Goal: Task Accomplishment & Management: Manage account settings

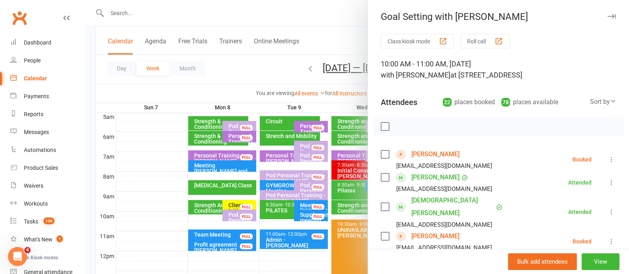
click at [607, 12] on button "button" at bounding box center [612, 17] width 10 height 10
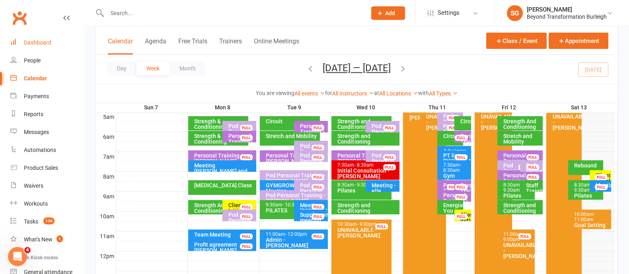
click at [47, 41] on div "Dashboard" at bounding box center [37, 42] width 27 height 6
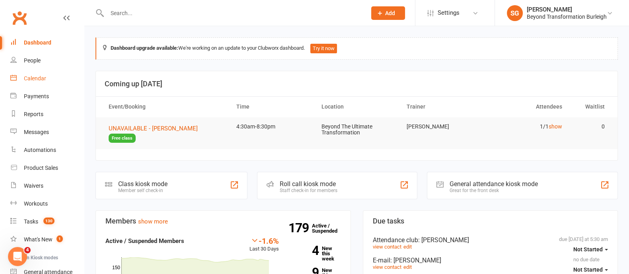
click at [58, 75] on link "Calendar" at bounding box center [47, 79] width 74 height 18
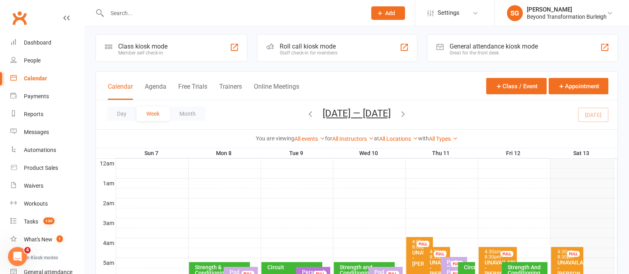
scroll to position [149, 0]
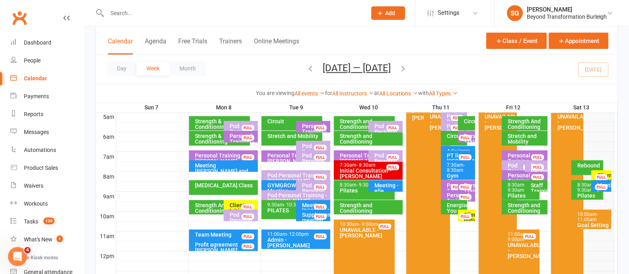
click at [594, 229] on div at bounding box center [366, 227] width 501 height 10
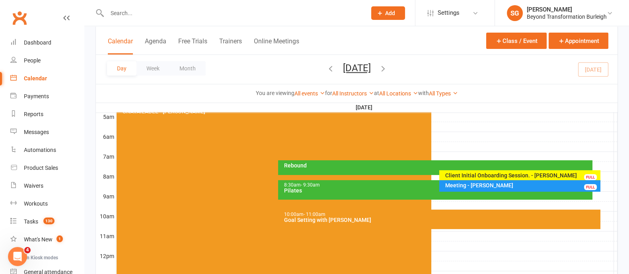
click at [494, 223] on div "10:00am - 11:00am Goal Setting with [PERSON_NAME]" at bounding box center [439, 219] width 322 height 19
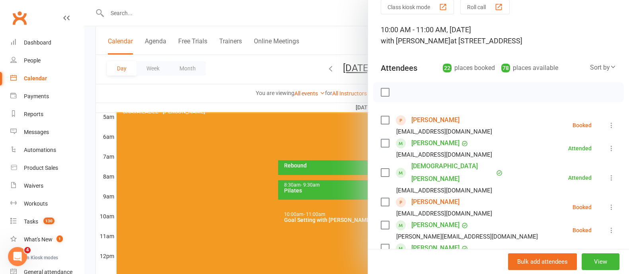
scroll to position [49, 0]
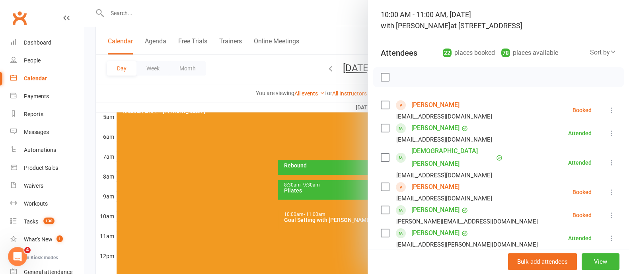
click at [608, 106] on icon at bounding box center [612, 110] width 8 height 8
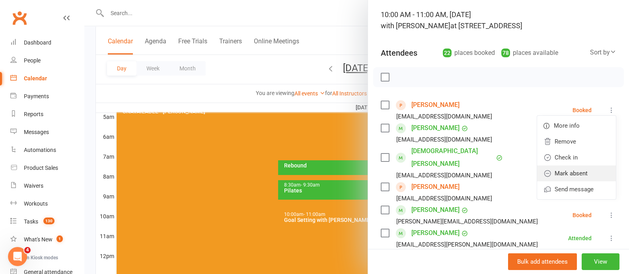
click at [573, 169] on link "Mark absent" at bounding box center [576, 174] width 79 height 16
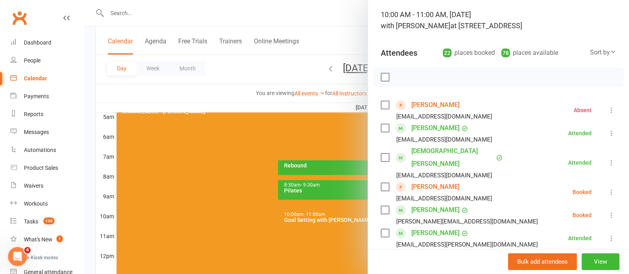
scroll to position [99, 0]
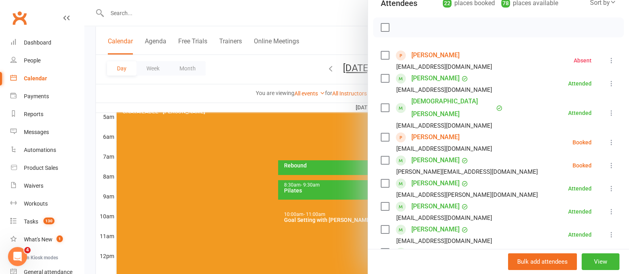
click at [608, 138] on icon at bounding box center [612, 142] width 8 height 8
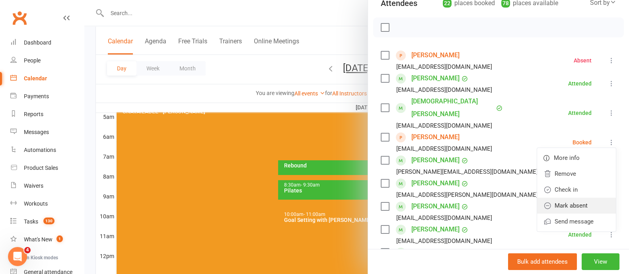
click at [561, 198] on link "Mark absent" at bounding box center [576, 206] width 79 height 16
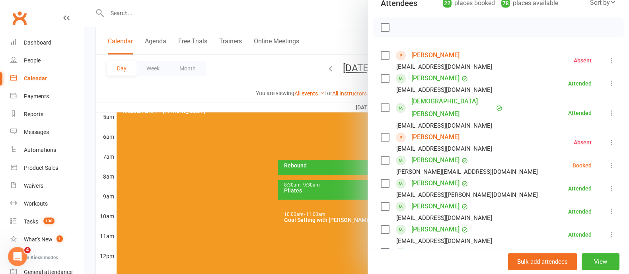
scroll to position [149, 0]
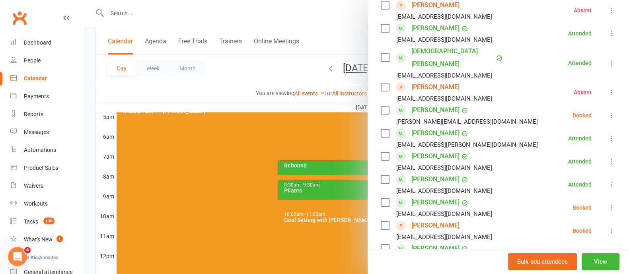
click at [608, 111] on icon at bounding box center [612, 115] width 8 height 8
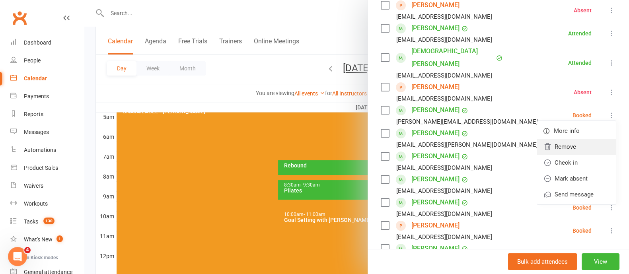
click at [569, 139] on link "Remove" at bounding box center [576, 147] width 79 height 16
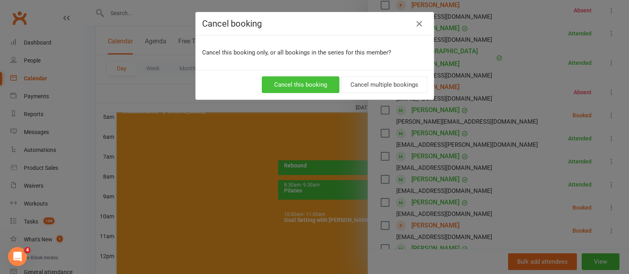
drag, startPoint x: 321, startPoint y: 80, endPoint x: 487, endPoint y: 56, distance: 167.5
click at [326, 80] on button "Cancel this booking" at bounding box center [301, 84] width 78 height 17
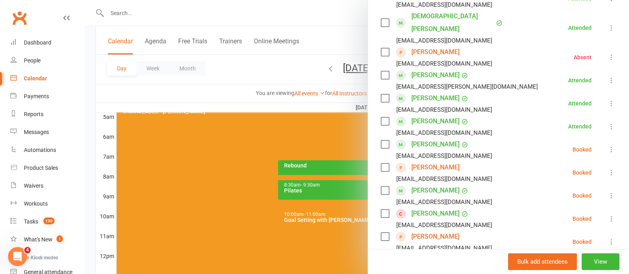
scroll to position [199, 0]
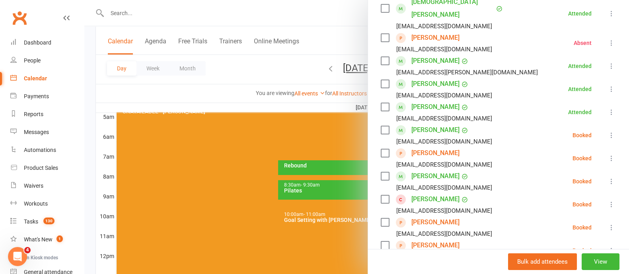
click at [608, 131] on icon at bounding box center [612, 135] width 8 height 8
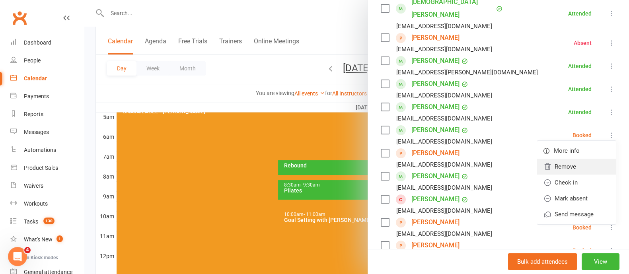
click at [566, 161] on link "Remove" at bounding box center [576, 167] width 79 height 16
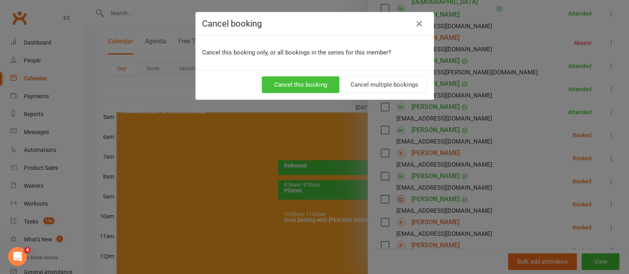
click at [329, 79] on button "Cancel this booking" at bounding box center [301, 84] width 78 height 17
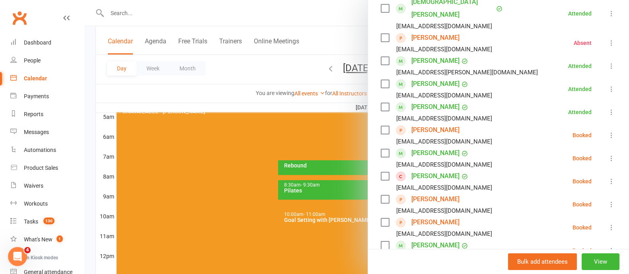
click at [608, 131] on icon at bounding box center [612, 135] width 8 height 8
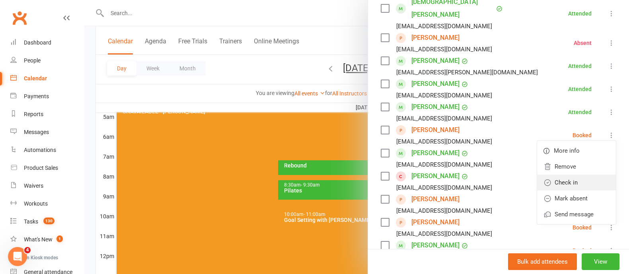
click at [556, 175] on link "Check in" at bounding box center [576, 183] width 79 height 16
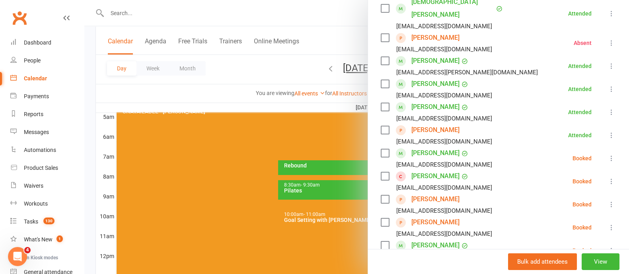
click at [608, 154] on icon at bounding box center [612, 158] width 8 height 8
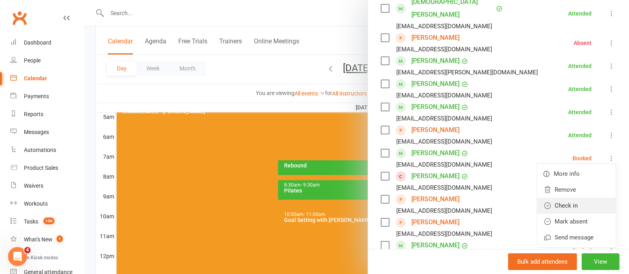
click at [548, 198] on link "Check in" at bounding box center [576, 206] width 79 height 16
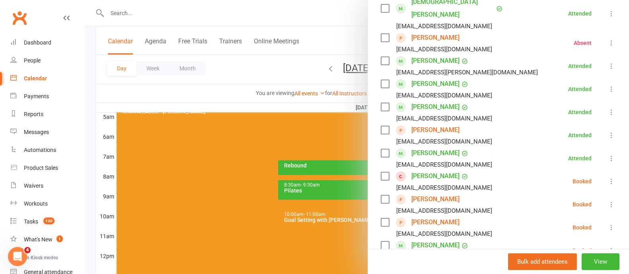
click at [608, 177] on icon at bounding box center [612, 181] width 8 height 8
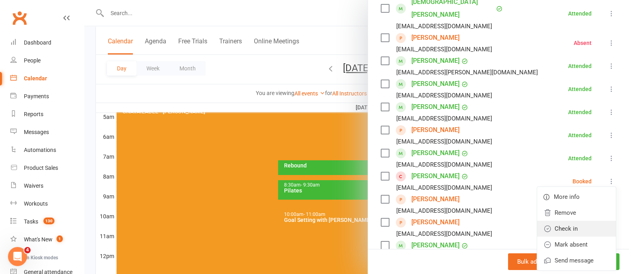
click at [569, 221] on link "Check in" at bounding box center [576, 229] width 79 height 16
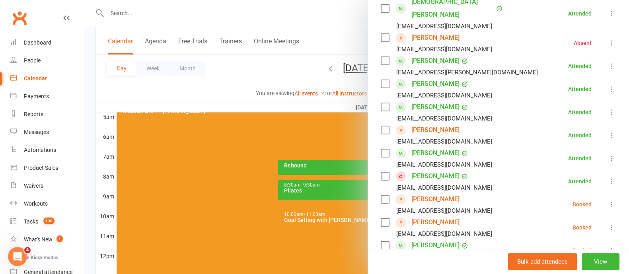
click at [608, 224] on icon at bounding box center [612, 228] width 8 height 8
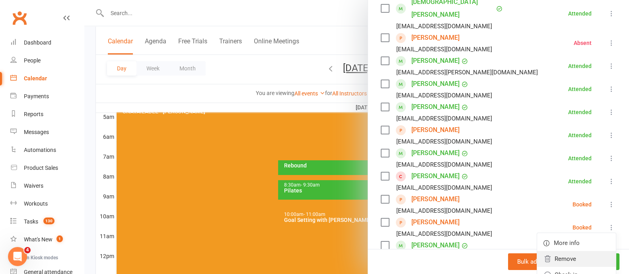
scroll to position [298, 0]
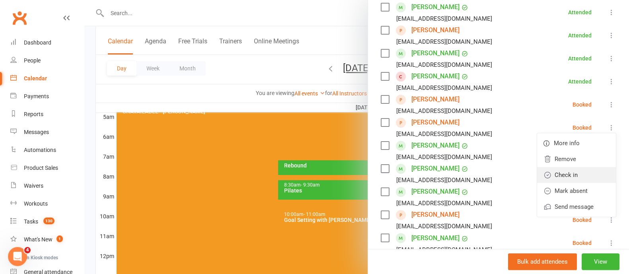
click at [551, 167] on link "Check in" at bounding box center [576, 175] width 79 height 16
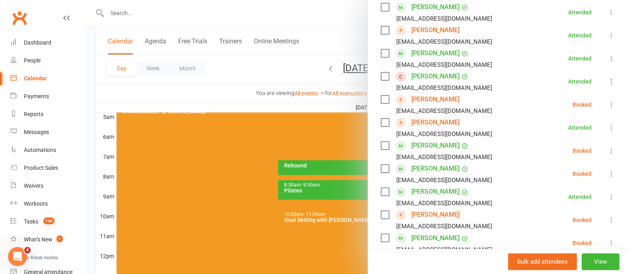
click at [608, 147] on icon at bounding box center [612, 151] width 8 height 8
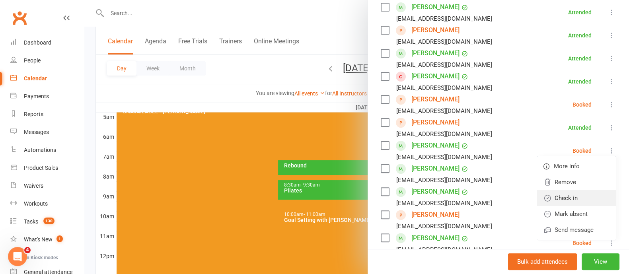
click at [557, 190] on link "Check in" at bounding box center [576, 198] width 79 height 16
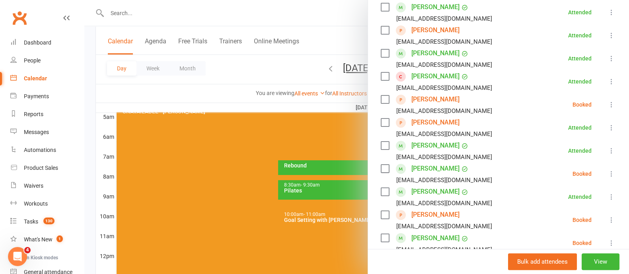
click at [608, 170] on icon at bounding box center [612, 174] width 8 height 8
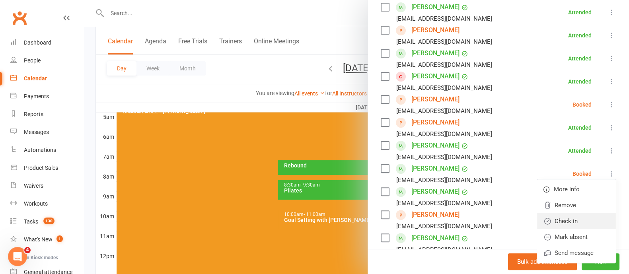
click at [572, 213] on link "Check in" at bounding box center [576, 221] width 79 height 16
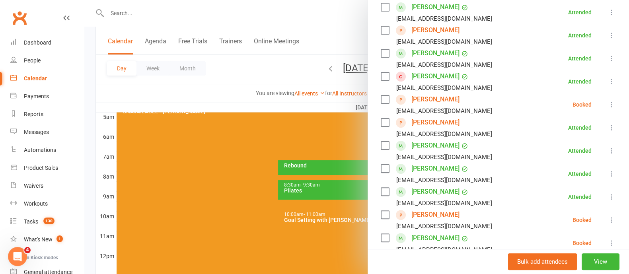
click at [608, 216] on icon at bounding box center [612, 220] width 8 height 8
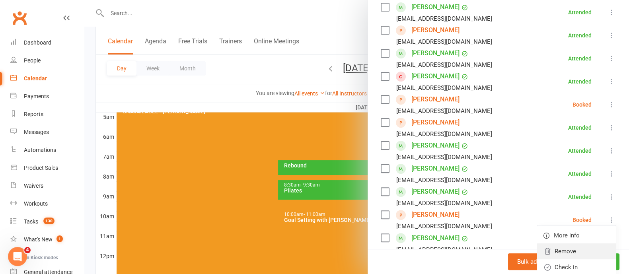
scroll to position [348, 0]
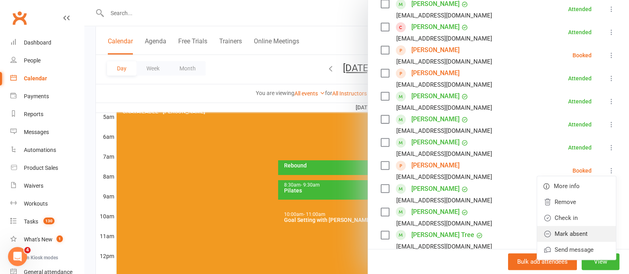
click at [559, 226] on link "Mark absent" at bounding box center [576, 234] width 79 height 16
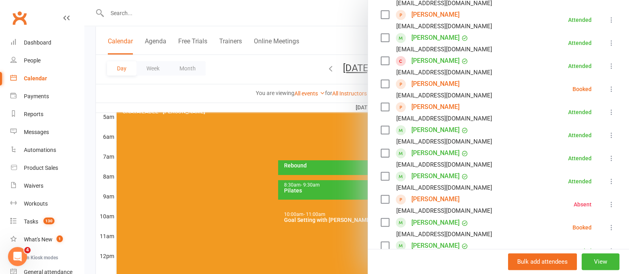
scroll to position [298, 0]
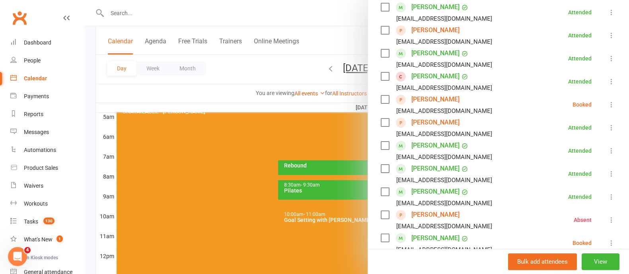
click at [608, 101] on icon at bounding box center [612, 105] width 8 height 8
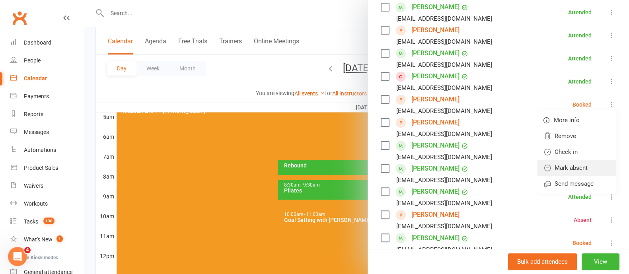
click at [561, 160] on link "Mark absent" at bounding box center [576, 168] width 79 height 16
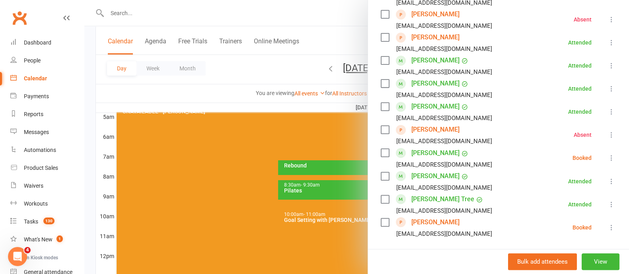
scroll to position [397, 0]
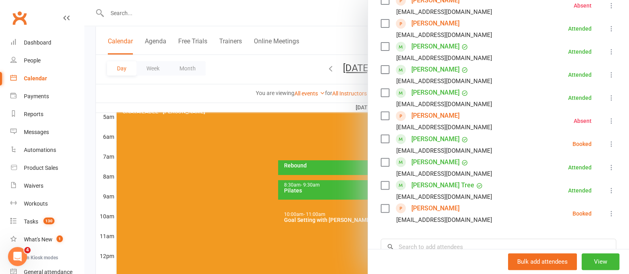
click at [603, 128] on div "Class kiosk mode Roll call 10:00 AM - 11:00 AM, Saturday, September, 13, 2025 w…" at bounding box center [498, 2] width 261 height 732
click at [608, 140] on icon at bounding box center [612, 144] width 8 height 8
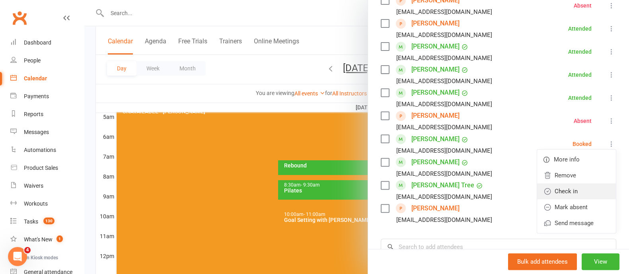
click at [565, 183] on link "Check in" at bounding box center [576, 191] width 79 height 16
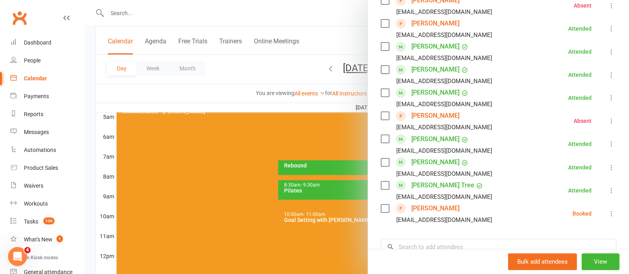
click at [608, 210] on icon at bounding box center [612, 214] width 8 height 8
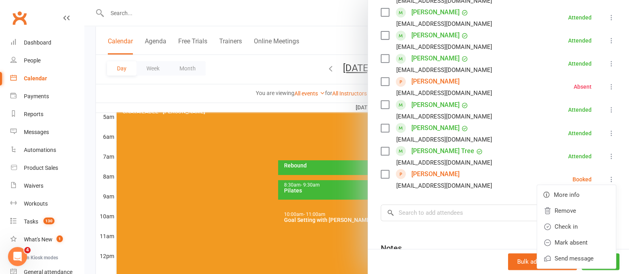
scroll to position [448, 0]
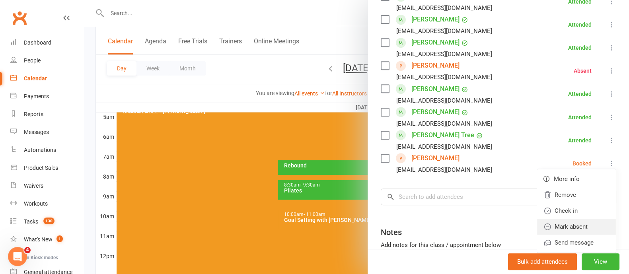
click at [562, 219] on link "Mark absent" at bounding box center [576, 227] width 79 height 16
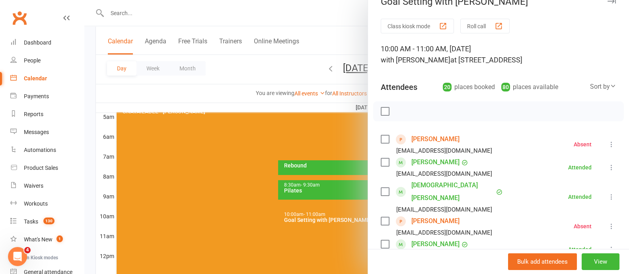
scroll to position [0, 0]
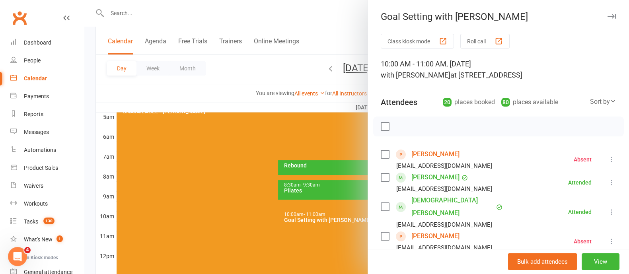
click at [608, 18] on icon "button" at bounding box center [612, 16] width 8 height 5
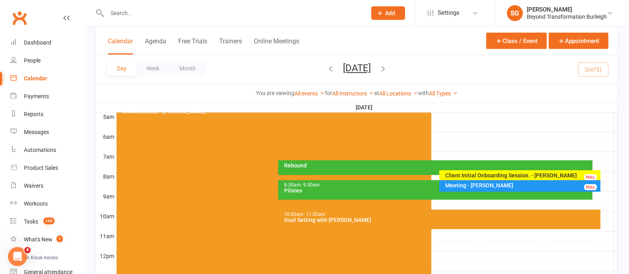
click at [375, 214] on div "10:00am - 11:00am" at bounding box center [441, 214] width 315 height 5
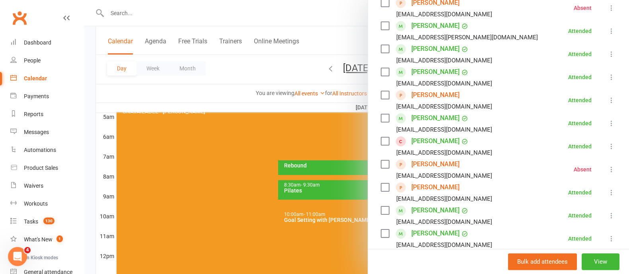
scroll to position [249, 0]
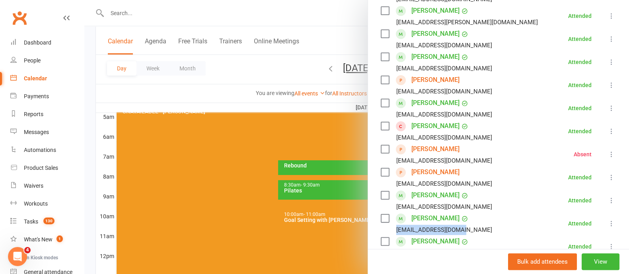
drag, startPoint x: 390, startPoint y: 216, endPoint x: 453, endPoint y: 214, distance: 62.9
click at [459, 225] on div "[EMAIL_ADDRESS][DOMAIN_NAME]" at bounding box center [438, 230] width 115 height 10
copy div "[EMAIL_ADDRESS][DOMAIN_NAME]"
click at [608, 81] on icon at bounding box center [612, 85] width 8 height 8
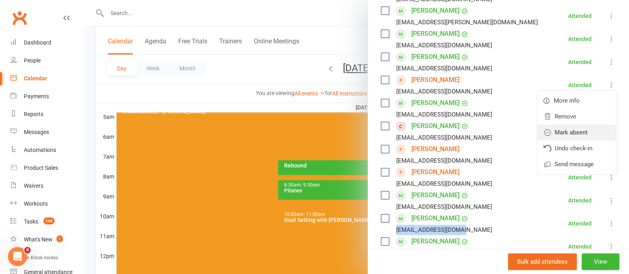
click at [569, 125] on link "Mark absent" at bounding box center [576, 133] width 79 height 16
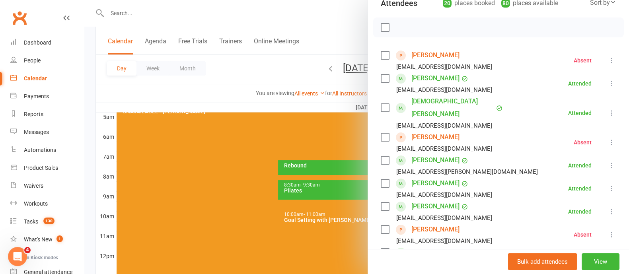
scroll to position [0, 0]
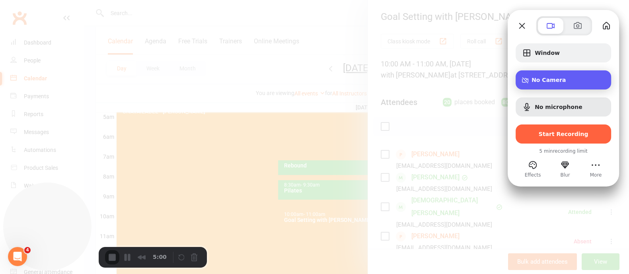
click at [565, 77] on span "No Camera" at bounding box center [568, 80] width 73 height 6
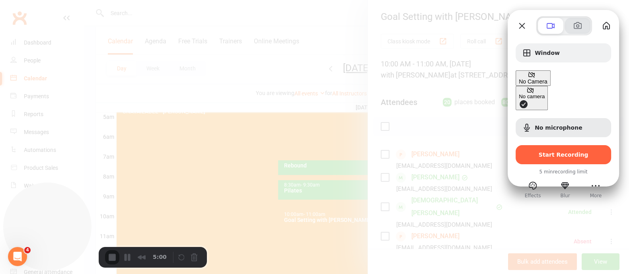
click at [575, 31] on button at bounding box center [577, 26] width 25 height 16
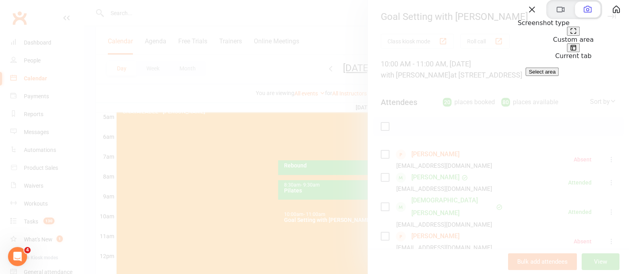
click at [580, 53] on button at bounding box center [573, 47] width 13 height 9
click at [556, 14] on span at bounding box center [561, 10] width 10 height 10
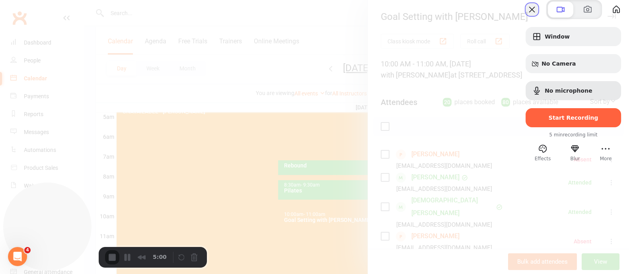
click at [526, 16] on button "Close" at bounding box center [532, 9] width 13 height 13
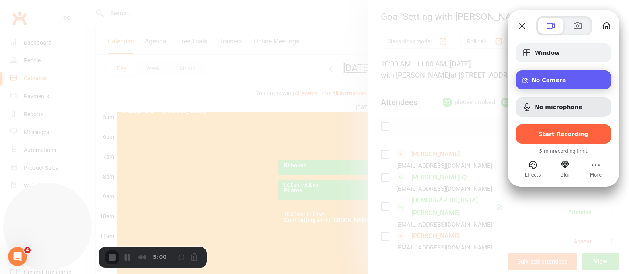
click at [544, 82] on span "No Camera" at bounding box center [568, 80] width 73 height 6
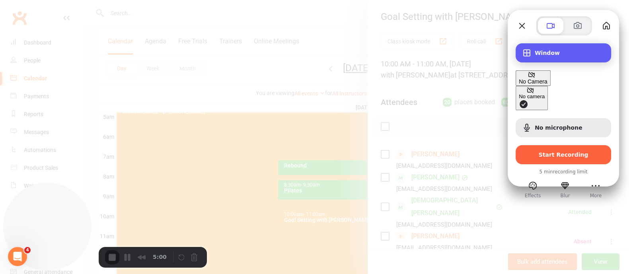
click at [531, 58] on div "Window" at bounding box center [563, 52] width 95 height 19
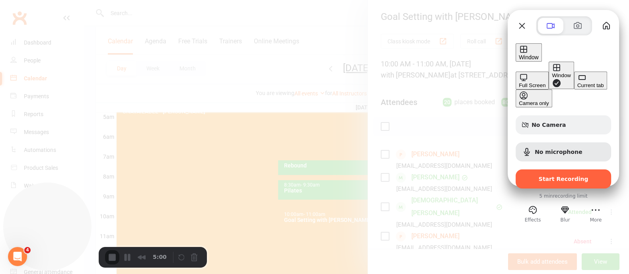
click at [519, 82] on div "Full Screen" at bounding box center [532, 85] width 27 height 6
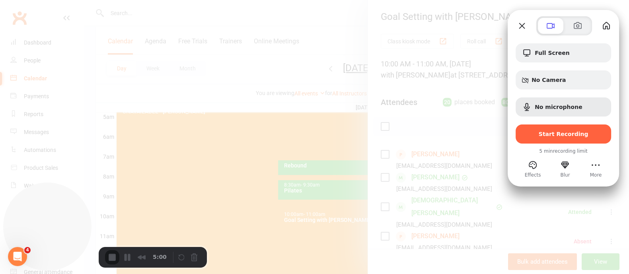
click at [529, 27] on div at bounding box center [564, 25] width 97 height 19
click at [525, 23] on button "Close" at bounding box center [522, 25] width 13 height 13
click at [526, 23] on button "Close" at bounding box center [522, 25] width 13 height 13
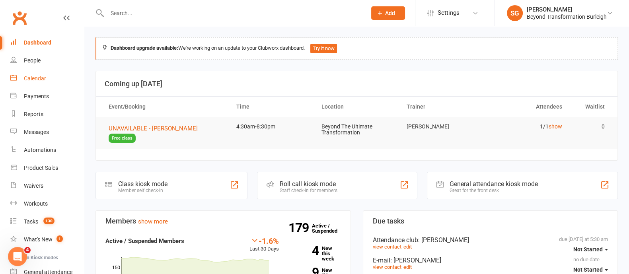
click at [52, 82] on link "Calendar" at bounding box center [47, 79] width 74 height 18
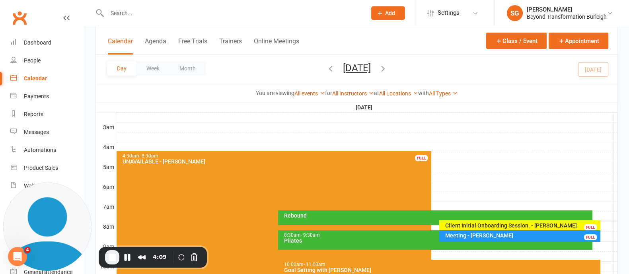
scroll to position [199, 0]
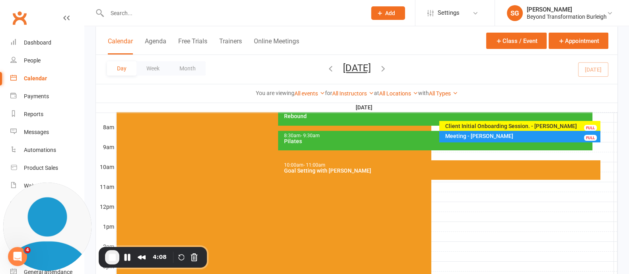
click at [345, 173] on div "10:00am - 11:00am Goal Setting with [PERSON_NAME]" at bounding box center [439, 169] width 322 height 19
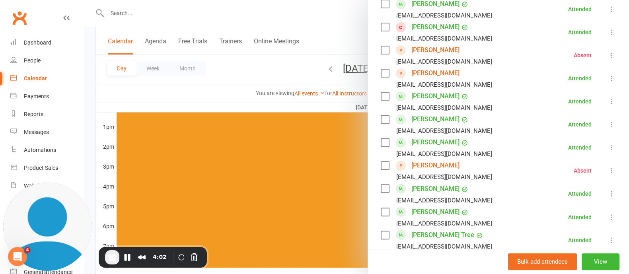
scroll to position [397, 0]
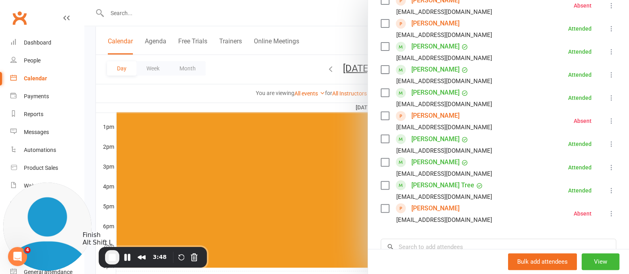
click at [113, 257] on span "End Recording" at bounding box center [112, 258] width 10 height 10
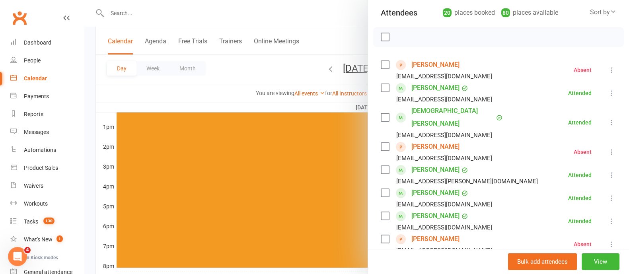
scroll to position [49, 0]
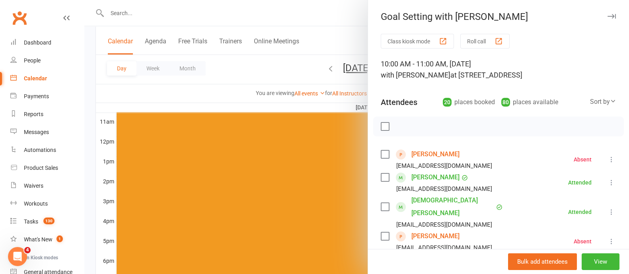
scroll to position [249, 0]
click at [608, 17] on icon "button" at bounding box center [612, 16] width 8 height 5
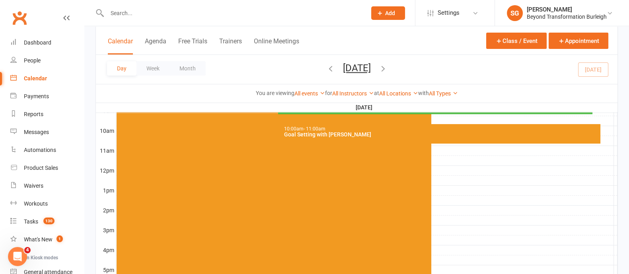
scroll to position [136, 0]
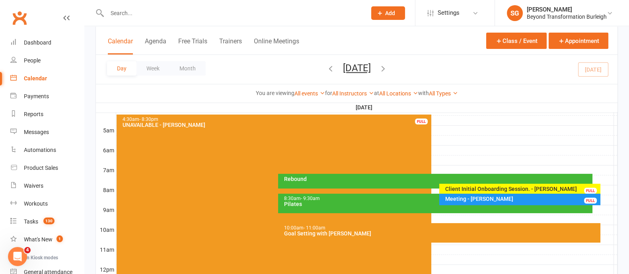
click at [431, 234] on div "Goal Setting with [PERSON_NAME]" at bounding box center [441, 234] width 315 height 6
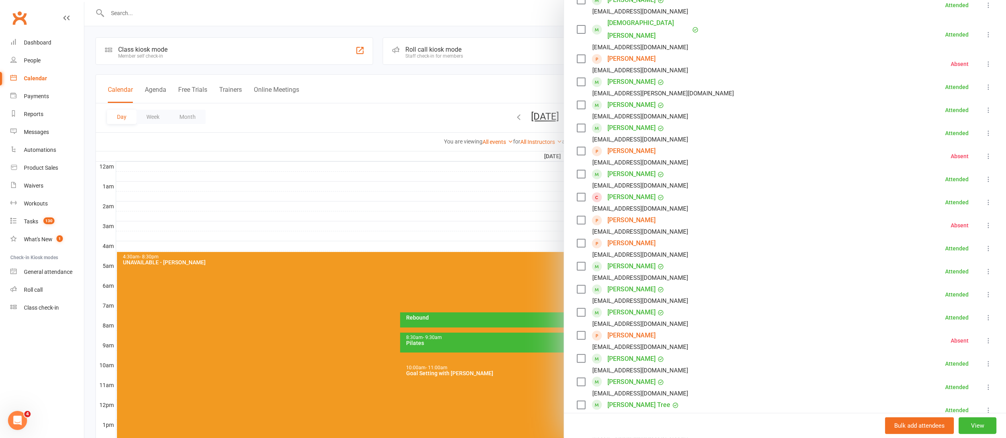
scroll to position [169, 0]
